Goal: Book appointment/travel/reservation

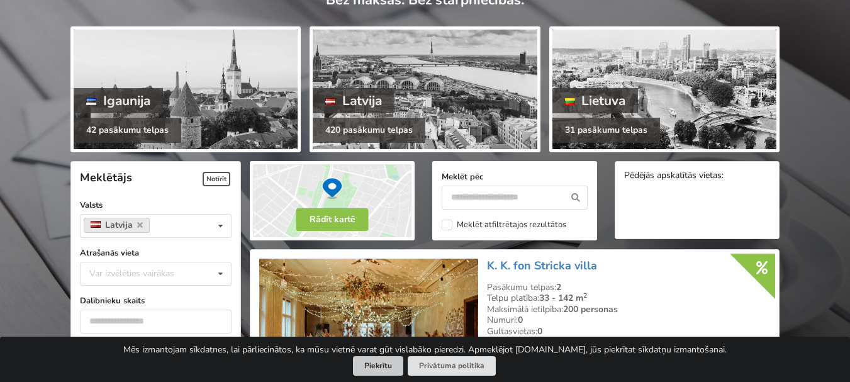
scroll to position [126, 0]
click at [382, 372] on button "Piekrītu" at bounding box center [378, 365] width 50 height 19
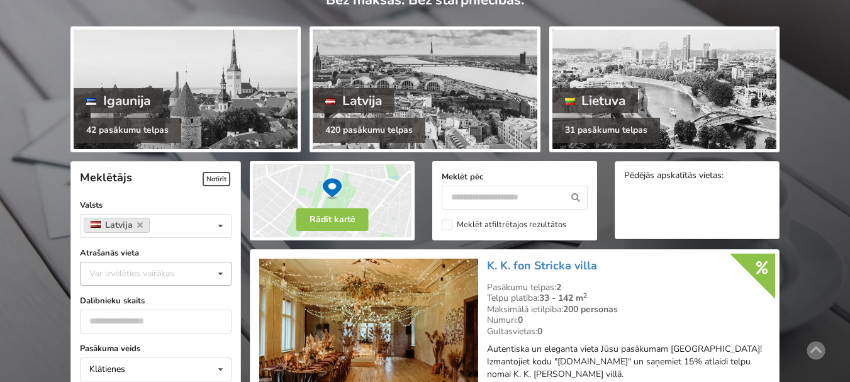
click at [189, 269] on div "Var izvēlēties vairākas" at bounding box center [144, 273] width 116 height 14
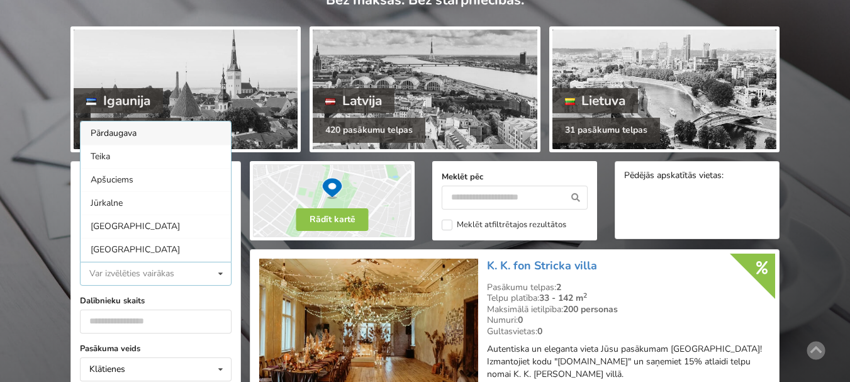
scroll to position [1, 0]
click at [166, 249] on div "[GEOGRAPHIC_DATA]" at bounding box center [155, 248] width 150 height 23
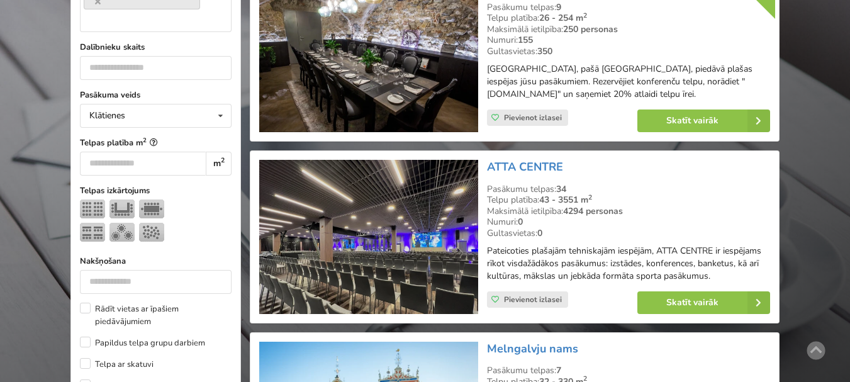
scroll to position [343, 0]
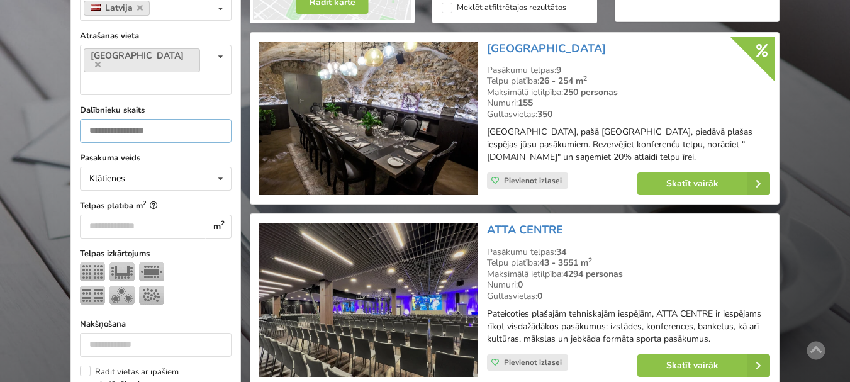
click at [155, 119] on input "number" at bounding box center [156, 131] width 152 height 24
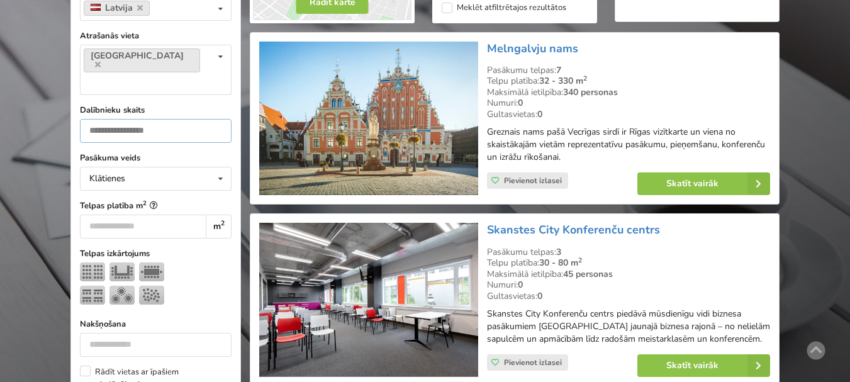
scroll to position [282, 0]
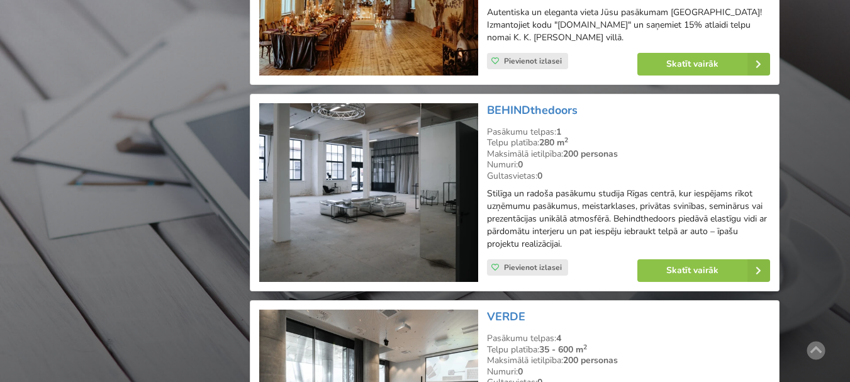
scroll to position [1918, 0]
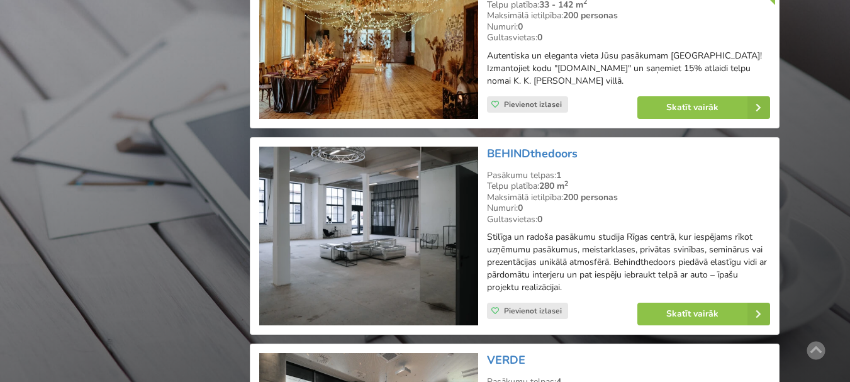
type input "***"
click at [361, 209] on img at bounding box center [368, 236] width 218 height 179
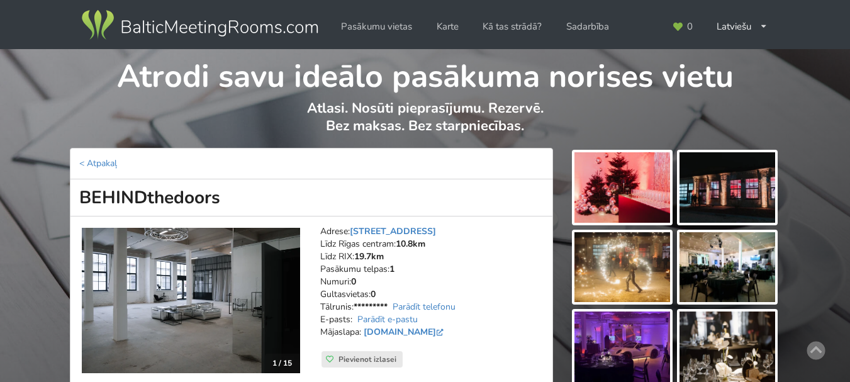
click at [763, 196] on img at bounding box center [727, 187] width 96 height 70
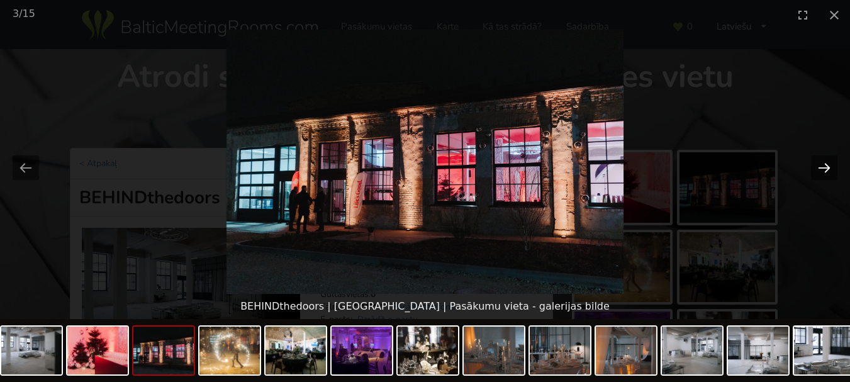
click at [819, 167] on button "Next slide" at bounding box center [824, 167] width 26 height 25
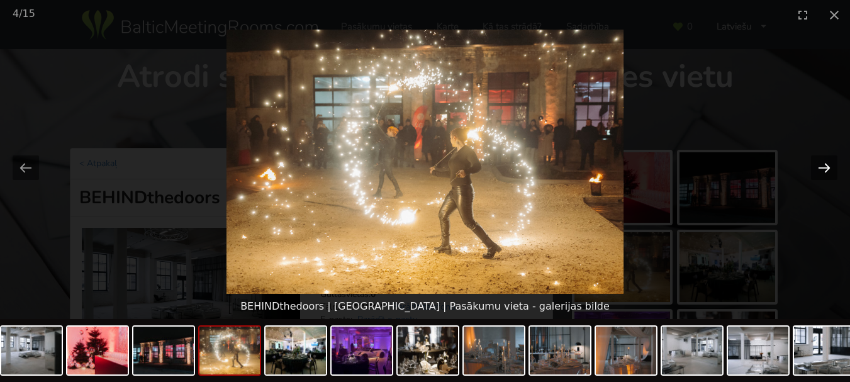
click at [819, 167] on button "Next slide" at bounding box center [824, 167] width 26 height 25
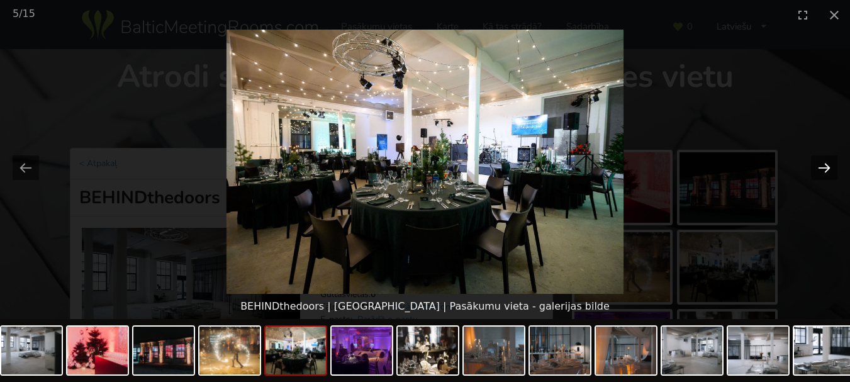
click at [819, 167] on button "Next slide" at bounding box center [824, 167] width 26 height 25
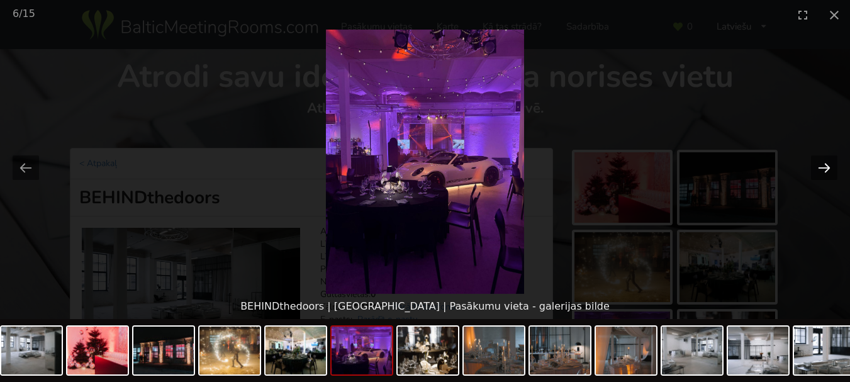
click at [819, 167] on button "Next slide" at bounding box center [824, 167] width 26 height 25
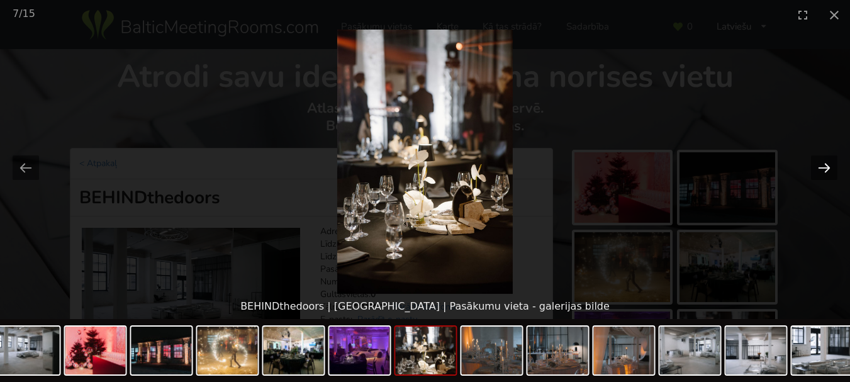
click at [817, 167] on button "Next slide" at bounding box center [824, 167] width 26 height 25
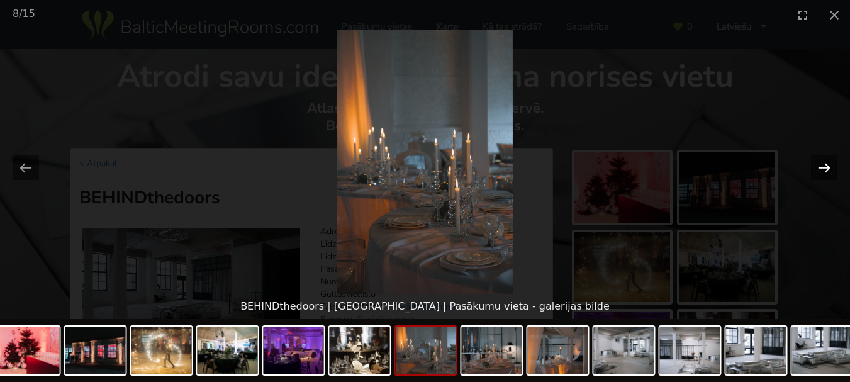
click at [815, 169] on button "Next slide" at bounding box center [824, 167] width 26 height 25
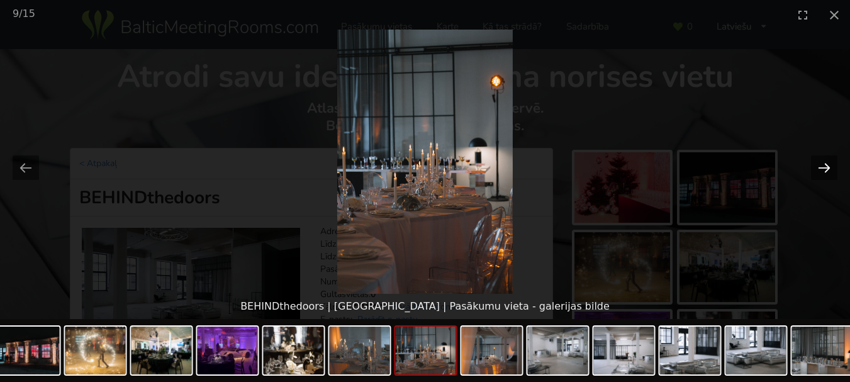
click at [815, 169] on button "Next slide" at bounding box center [824, 167] width 26 height 25
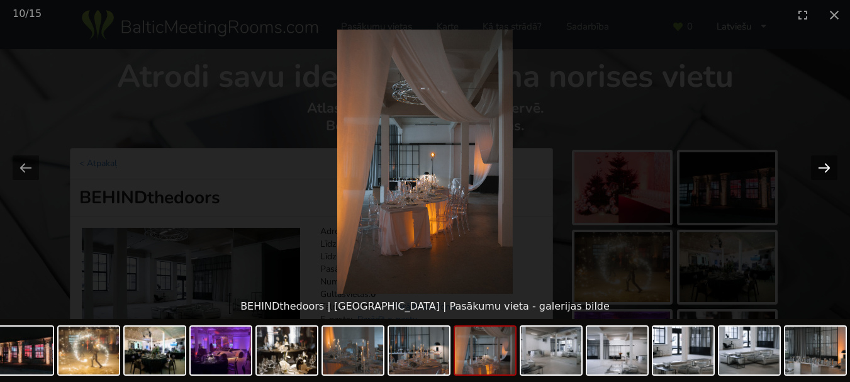
click at [815, 169] on button "Next slide" at bounding box center [824, 167] width 26 height 25
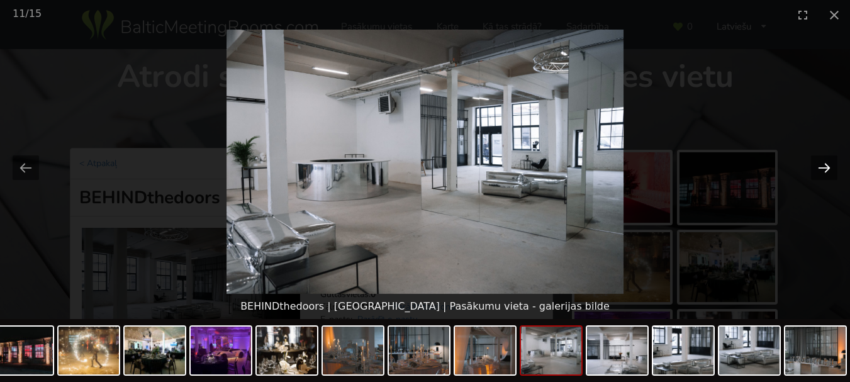
click at [815, 169] on button "Next slide" at bounding box center [824, 167] width 26 height 25
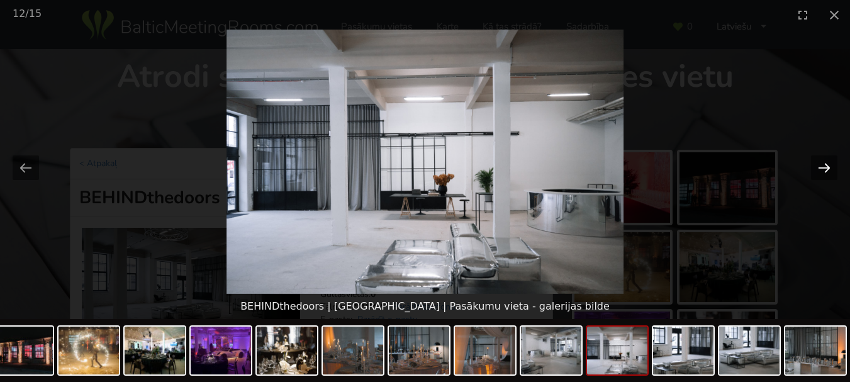
click at [812, 170] on button "Next slide" at bounding box center [824, 167] width 26 height 25
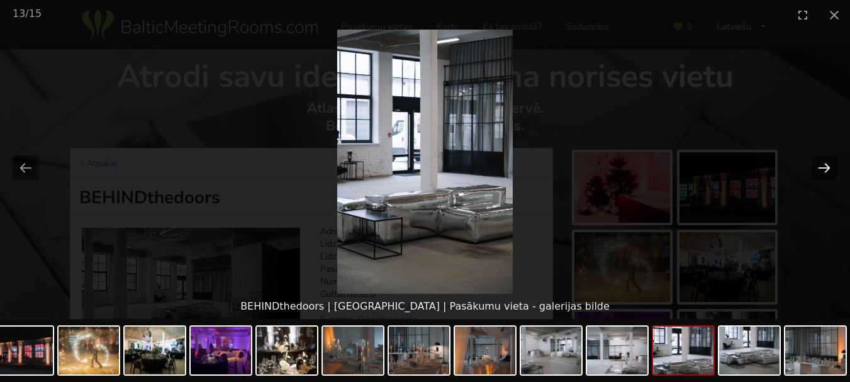
click at [812, 170] on button "Next slide" at bounding box center [824, 167] width 26 height 25
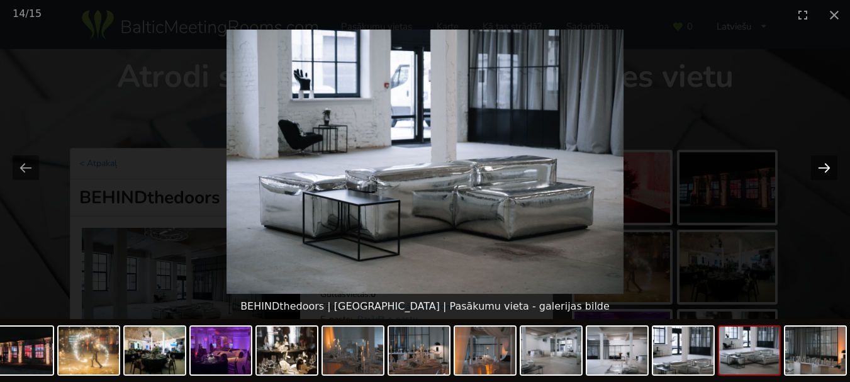
click at [811, 170] on button "Next slide" at bounding box center [824, 167] width 26 height 25
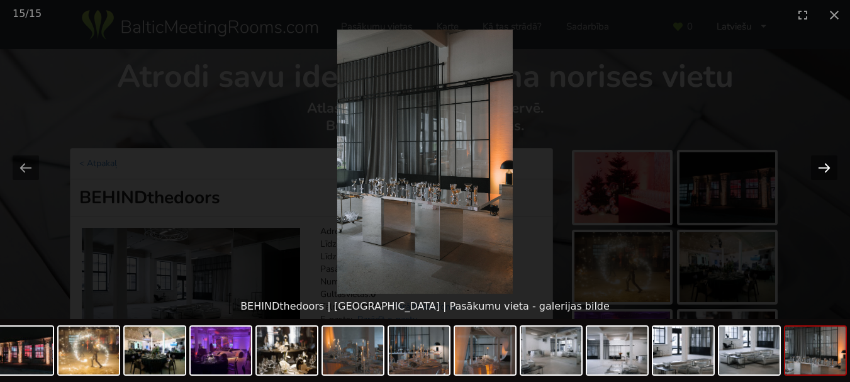
click at [811, 170] on button "Next slide" at bounding box center [824, 167] width 26 height 25
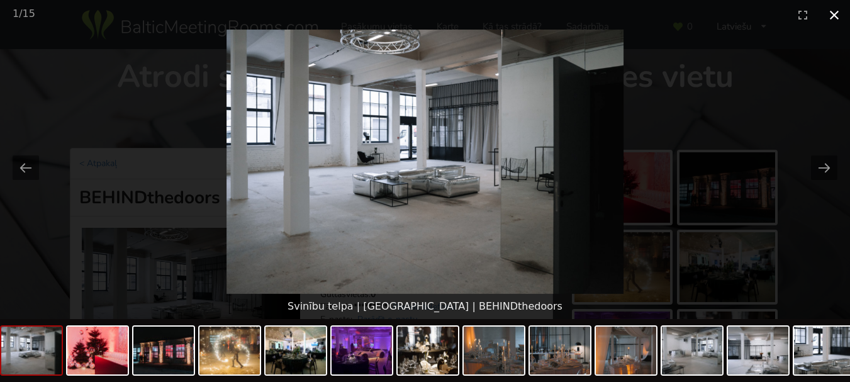
click at [836, 10] on button "Close gallery" at bounding box center [833, 15] width 31 height 30
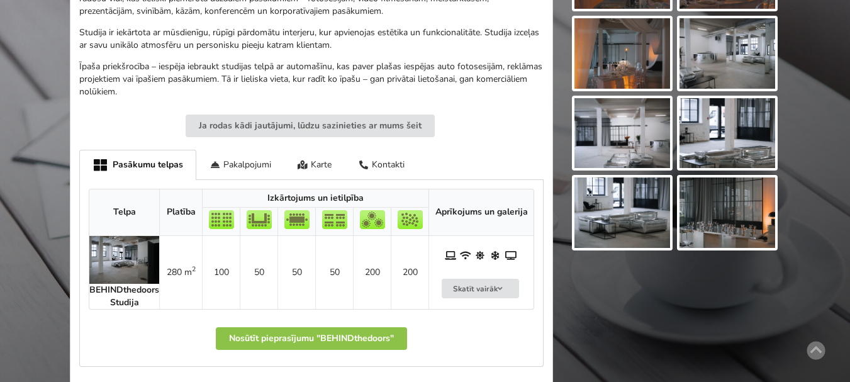
scroll to position [503, 0]
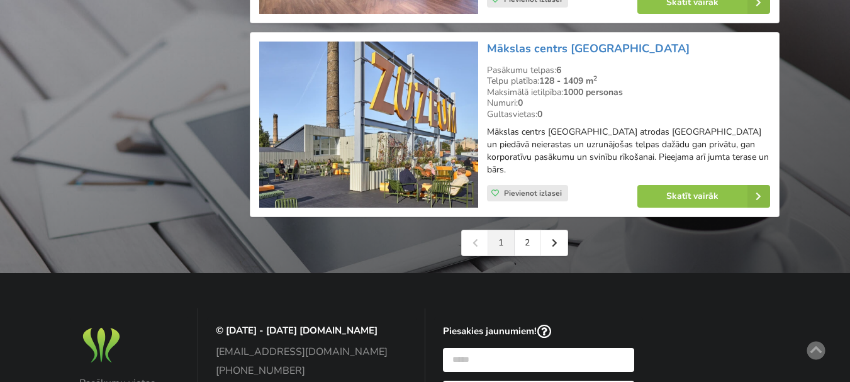
scroll to position [3050, 0]
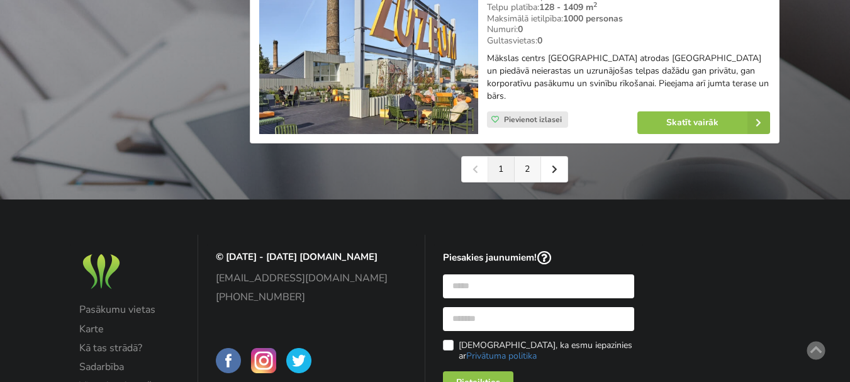
click at [525, 157] on link "2" at bounding box center [527, 169] width 26 height 25
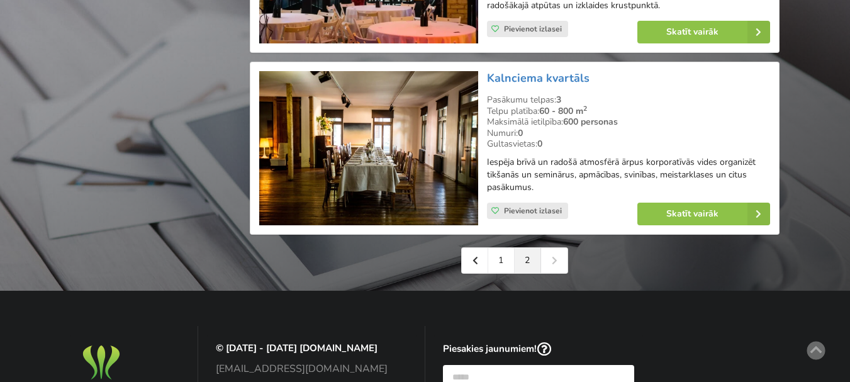
scroll to position [2956, 0]
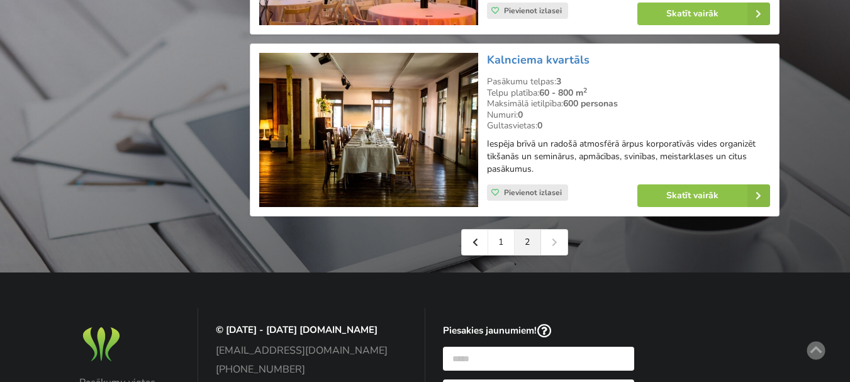
click at [521, 247] on link "2" at bounding box center [527, 242] width 26 height 25
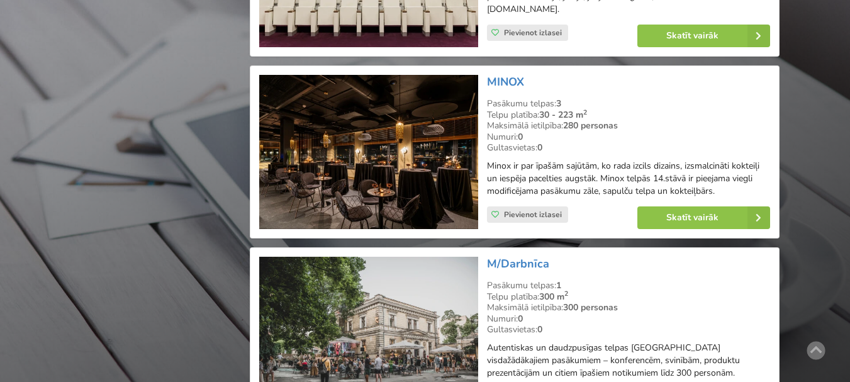
scroll to position [2390, 0]
